Goal: Transaction & Acquisition: Book appointment/travel/reservation

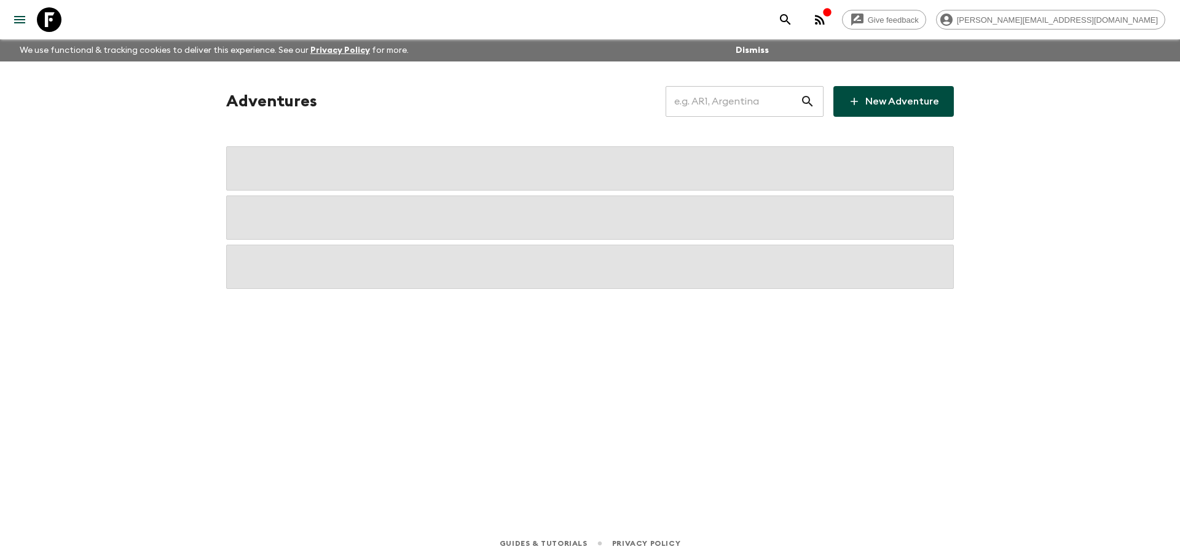
click at [719, 105] on input "text" at bounding box center [732, 101] width 135 height 34
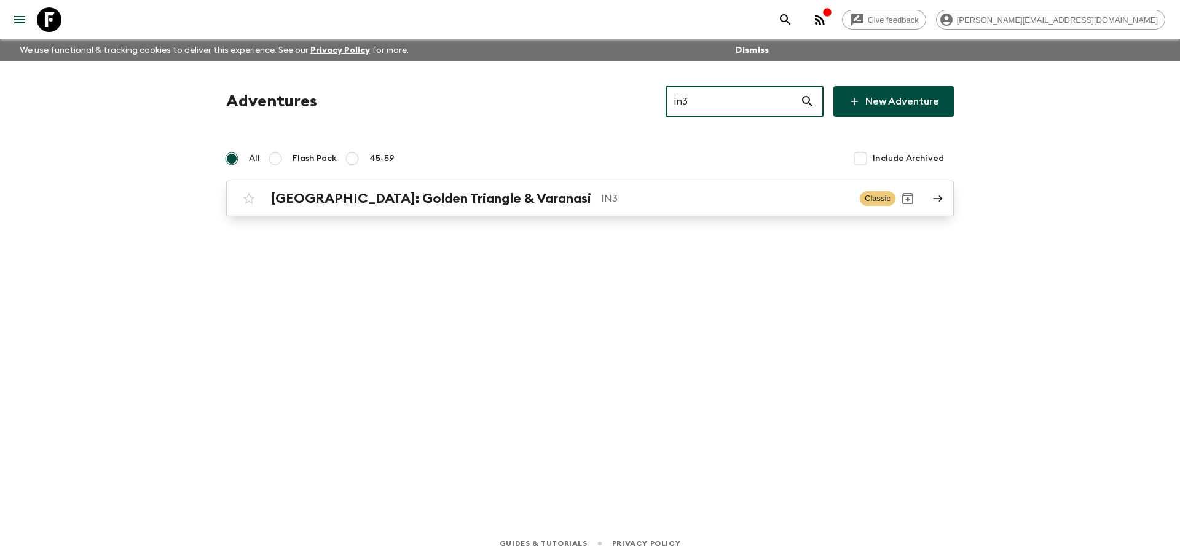
type input "in3"
click at [597, 184] on div "Adventures in3 ​ New Adventure All Flash Pack 45-59 Include Archived [GEOGRAPHI…" at bounding box center [589, 151] width 757 height 130
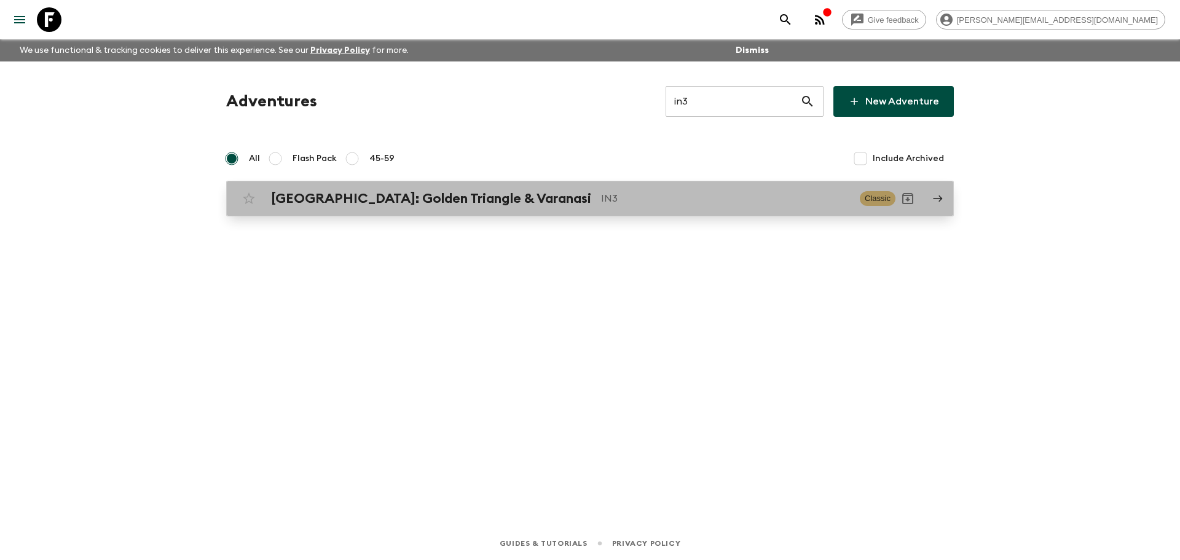
click at [601, 194] on p "IN3" at bounding box center [725, 198] width 249 height 15
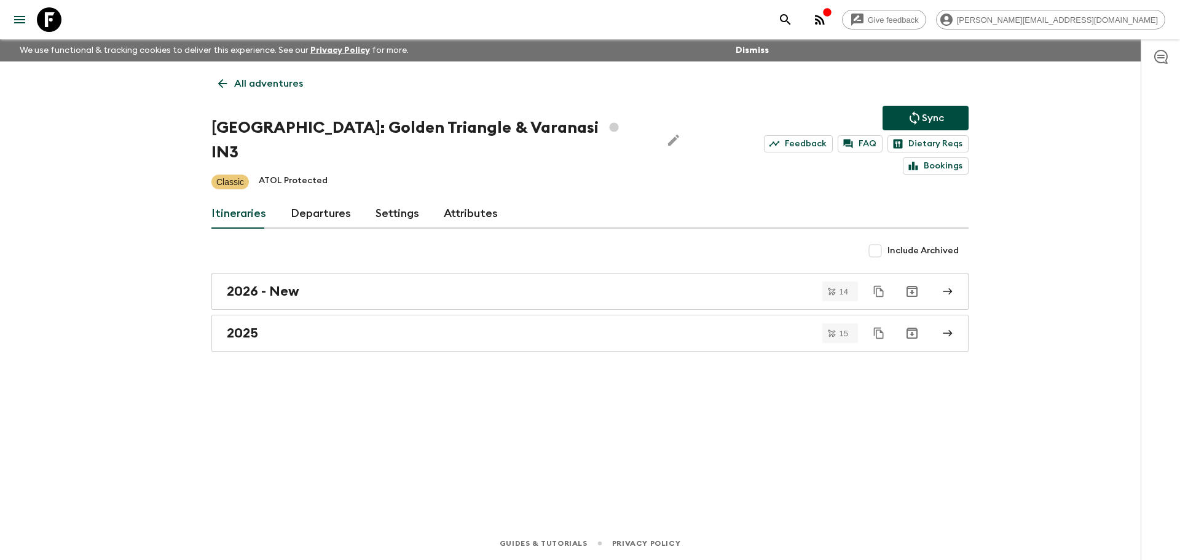
click at [329, 199] on link "Departures" at bounding box center [321, 213] width 60 height 29
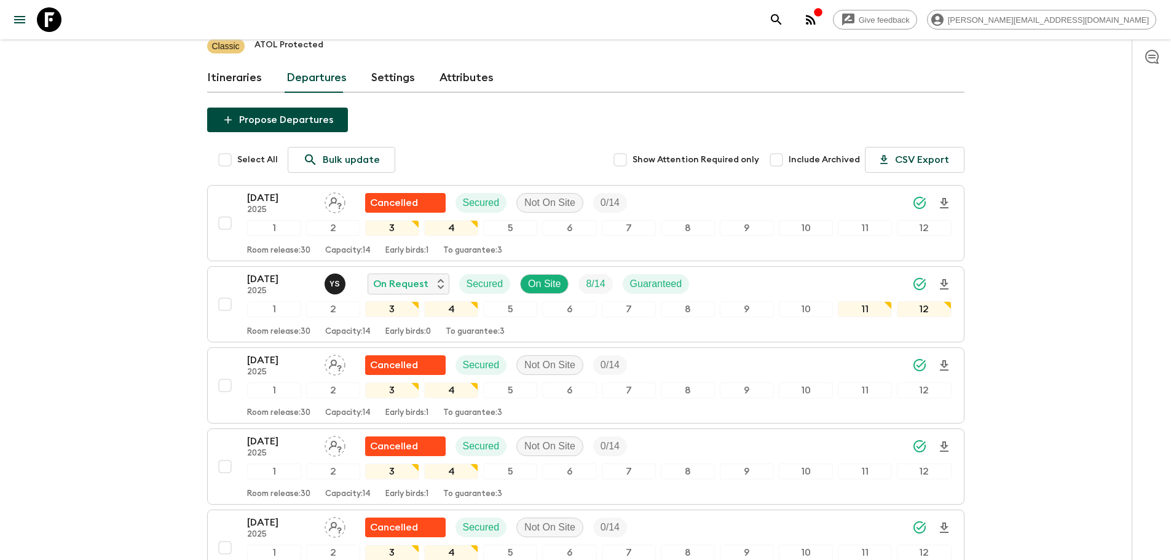
scroll to position [432, 0]
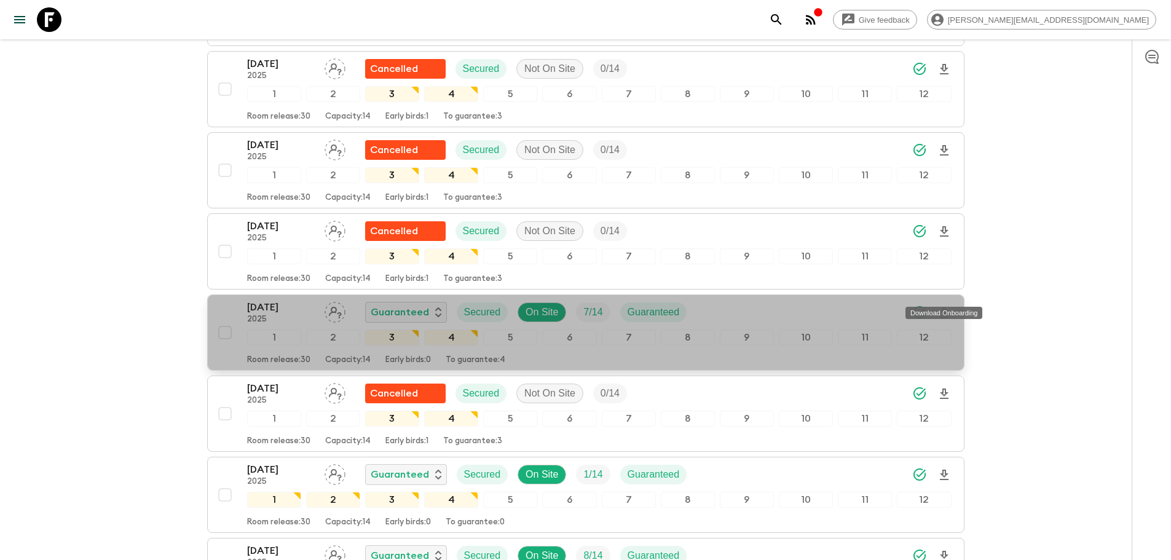
click at [949, 305] on icon "Download Onboarding" at bounding box center [943, 312] width 15 height 15
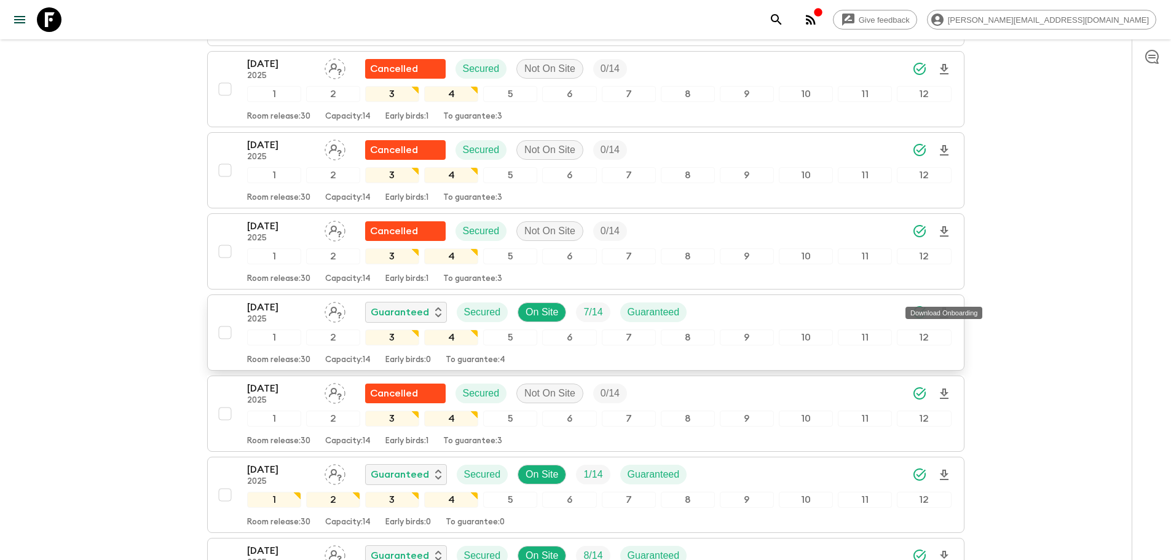
click at [53, 12] on icon at bounding box center [49, 19] width 25 height 25
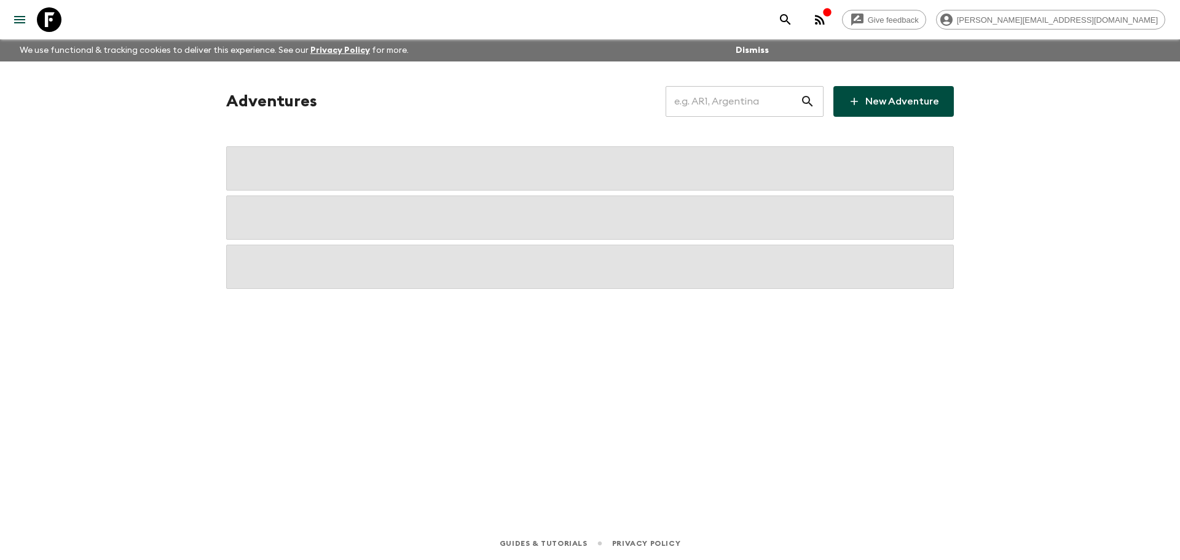
click at [732, 106] on input "text" at bounding box center [732, 101] width 135 height 34
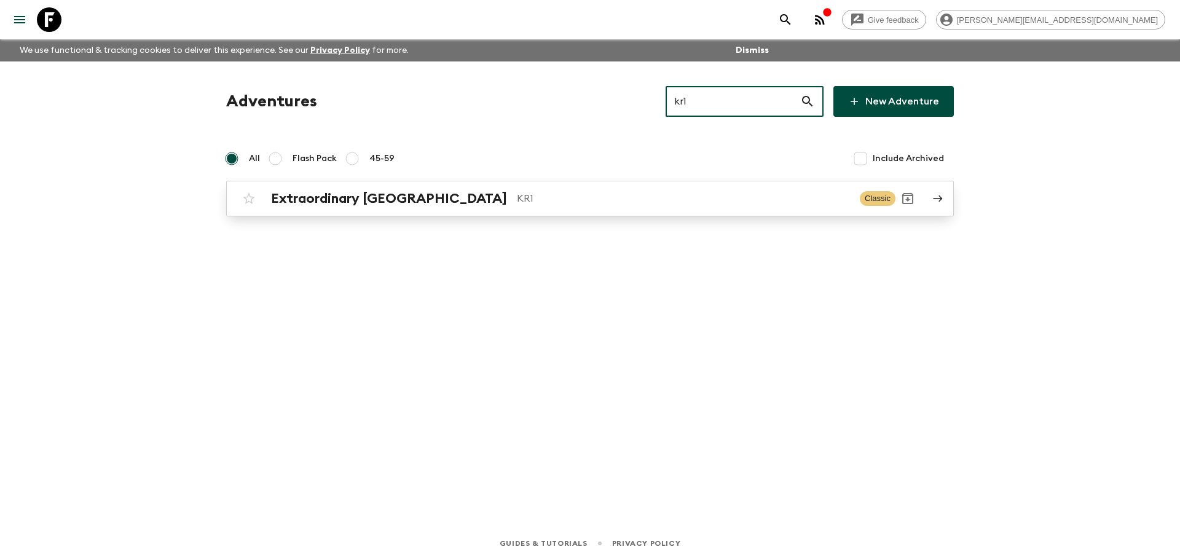
type input "kr1"
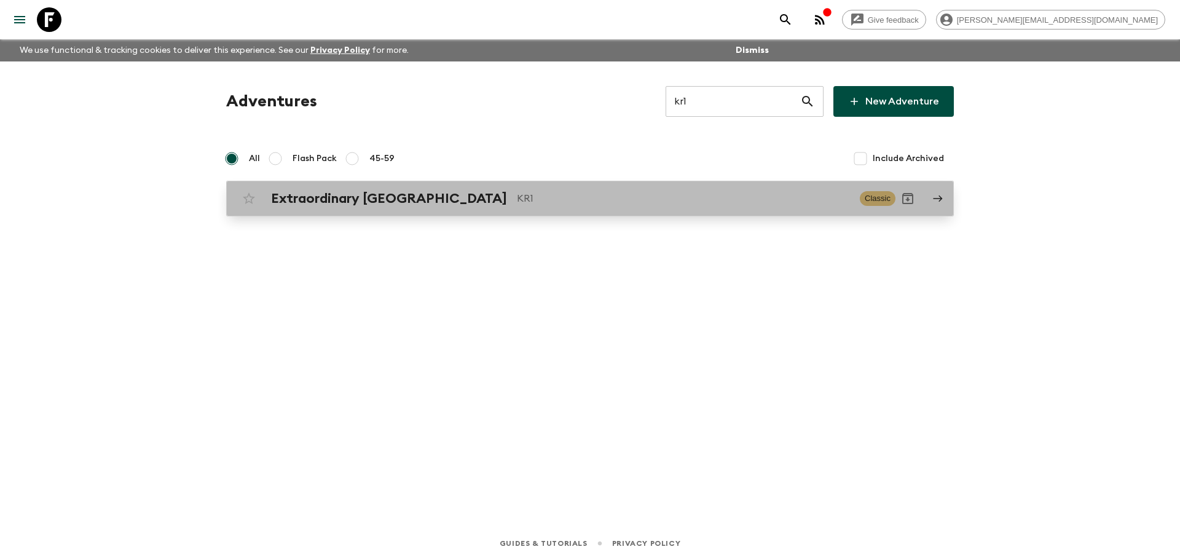
click at [517, 202] on p "KR1" at bounding box center [683, 198] width 333 height 15
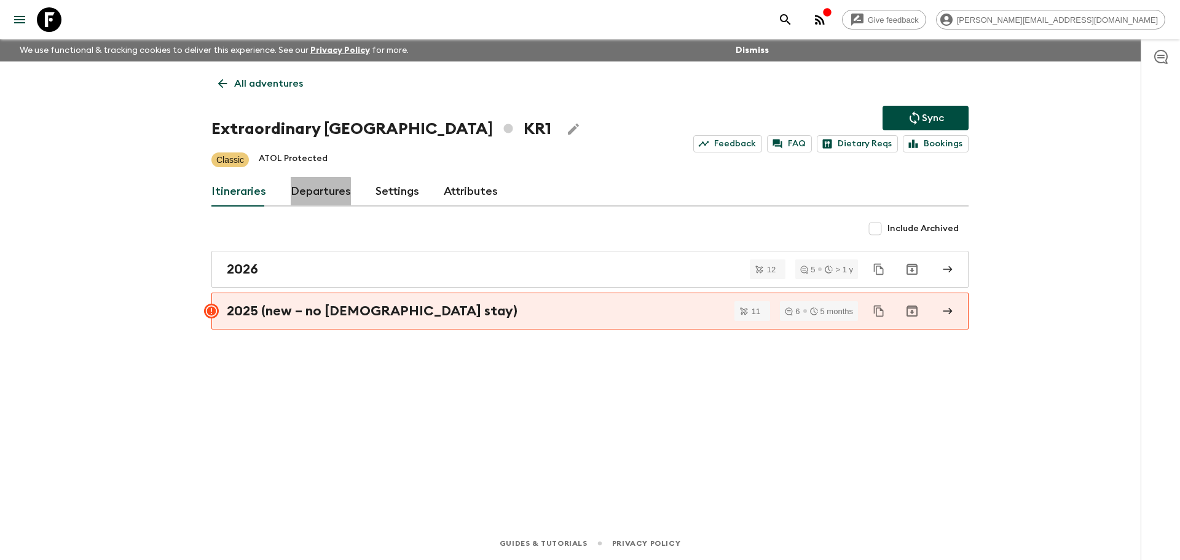
click at [317, 195] on link "Departures" at bounding box center [321, 191] width 60 height 29
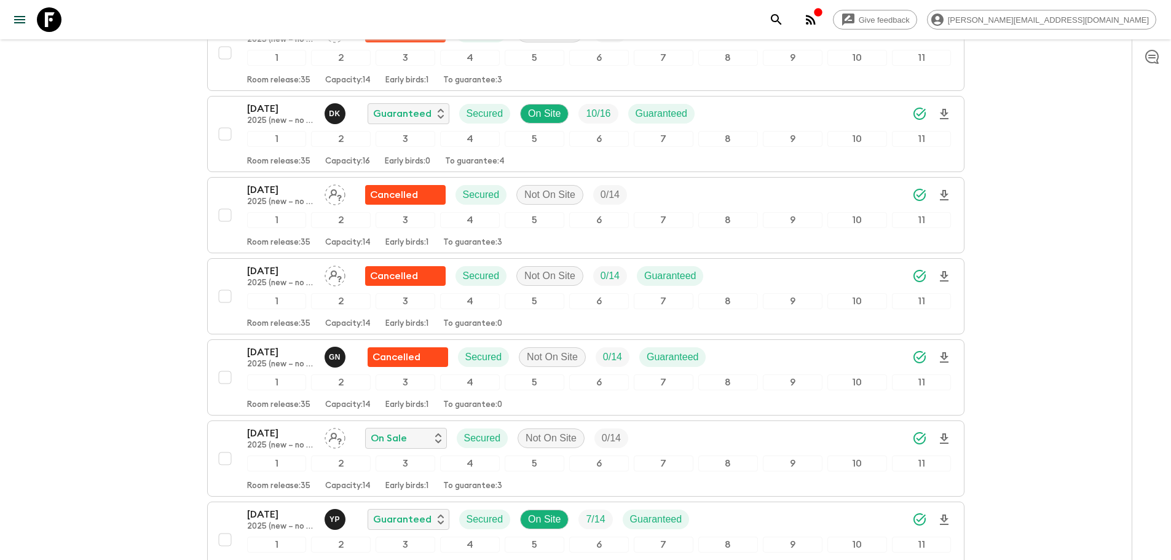
scroll to position [616, 0]
